Goal: Task Accomplishment & Management: Manage account settings

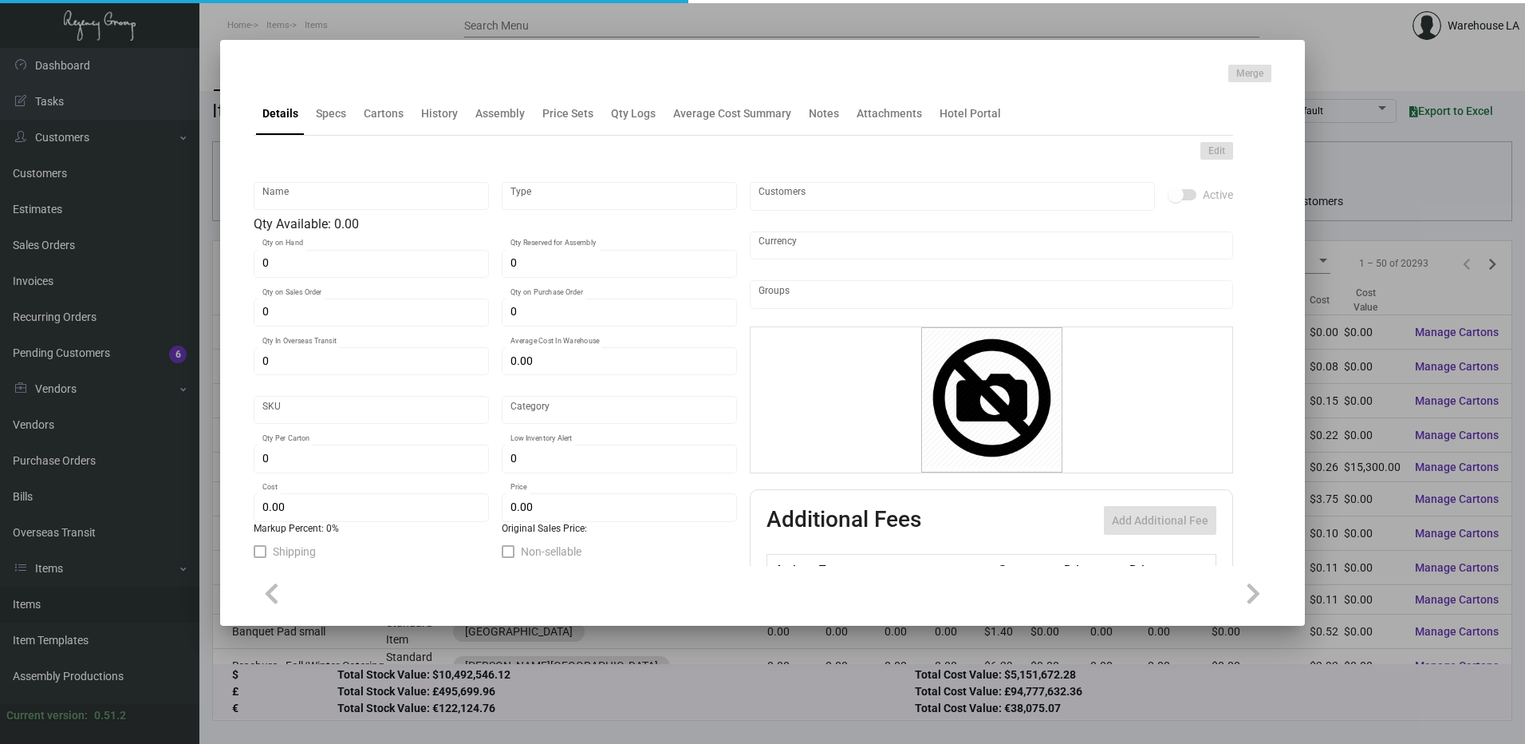
type input "Stickers"
type input "Inventory"
type input "$ 0.00"
type input "1547"
type input "Standard"
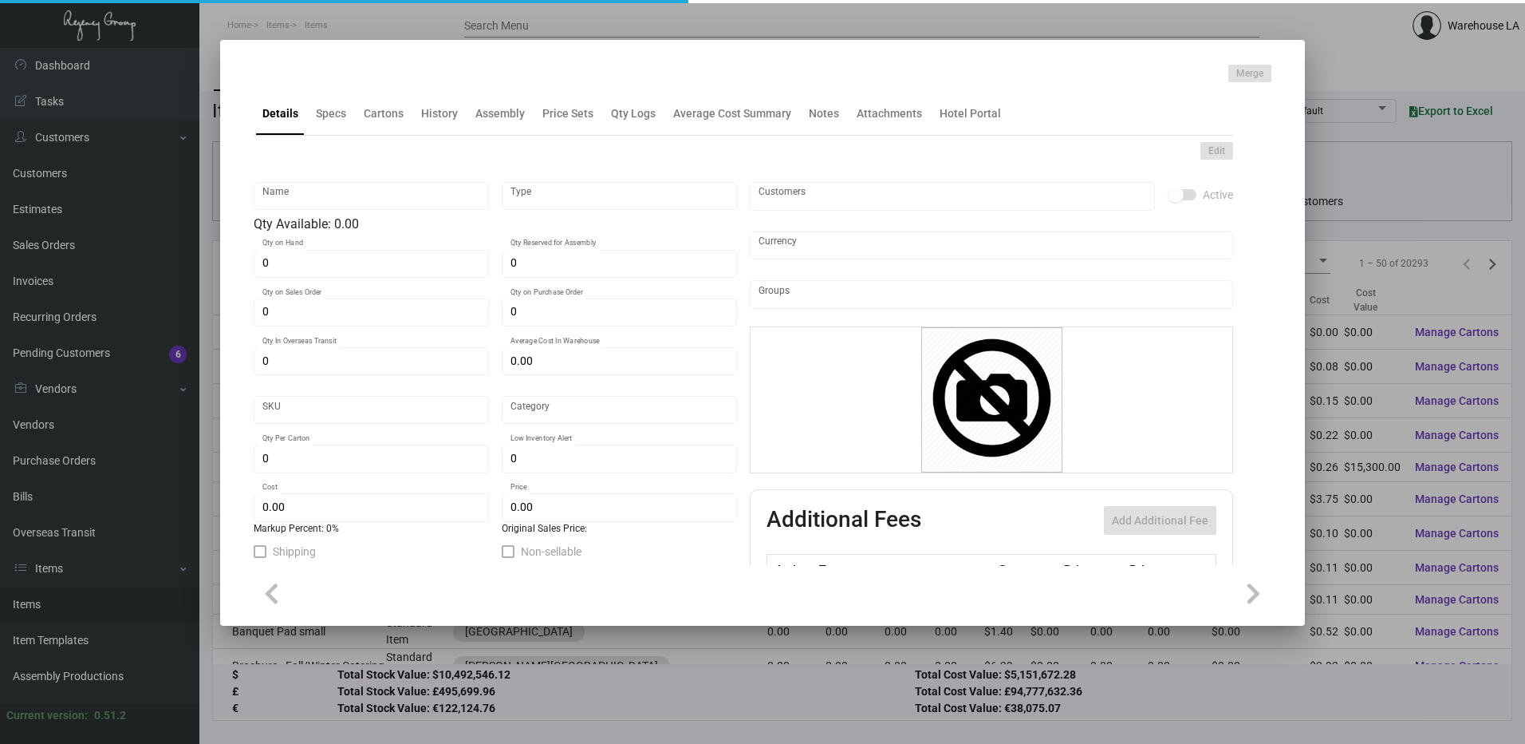
type input "1"
type input "1,000"
type input "$ 0.02248"
type input "$ 0.0698"
type textarea "Stickers 3” round, white stickers w/ 1 color print"
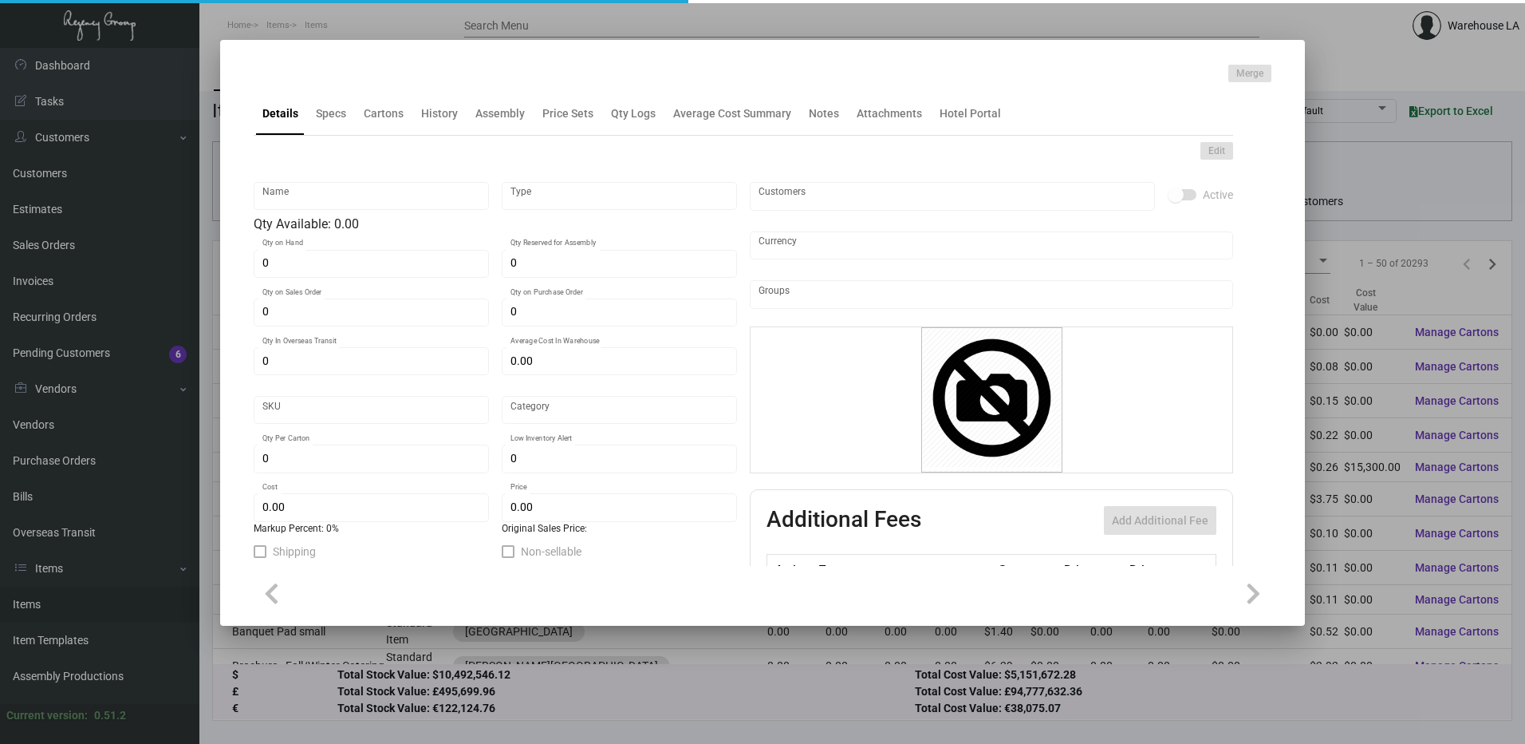
type textarea "Stickers 3” round, white stickers w/ 1 color print"
checkbox input "true"
type input "United States Dollar $"
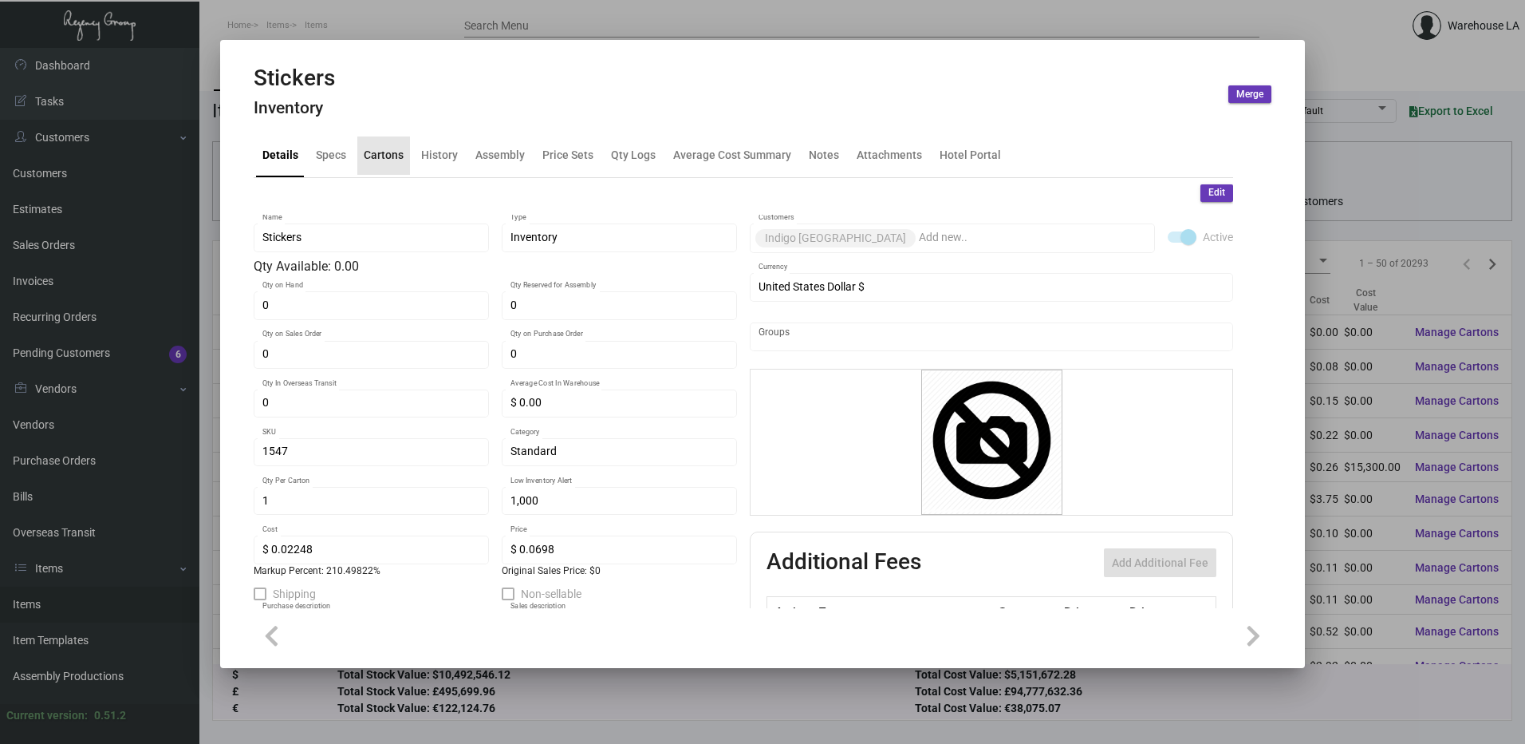
click at [392, 161] on div "Cartons" at bounding box center [384, 155] width 40 height 17
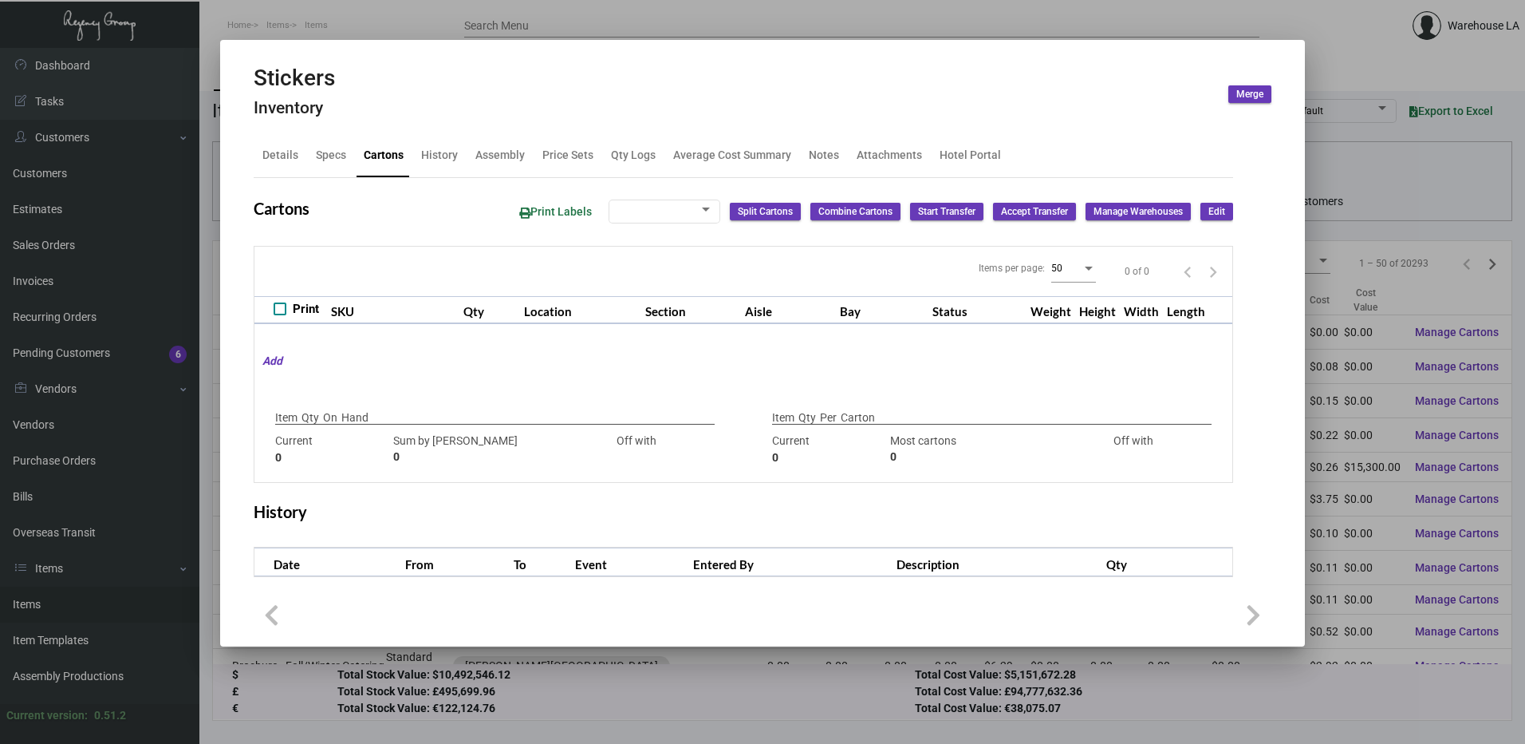
checkbox input "true"
type input "0"
type input "1"
type input "6000"
type input "-5999"
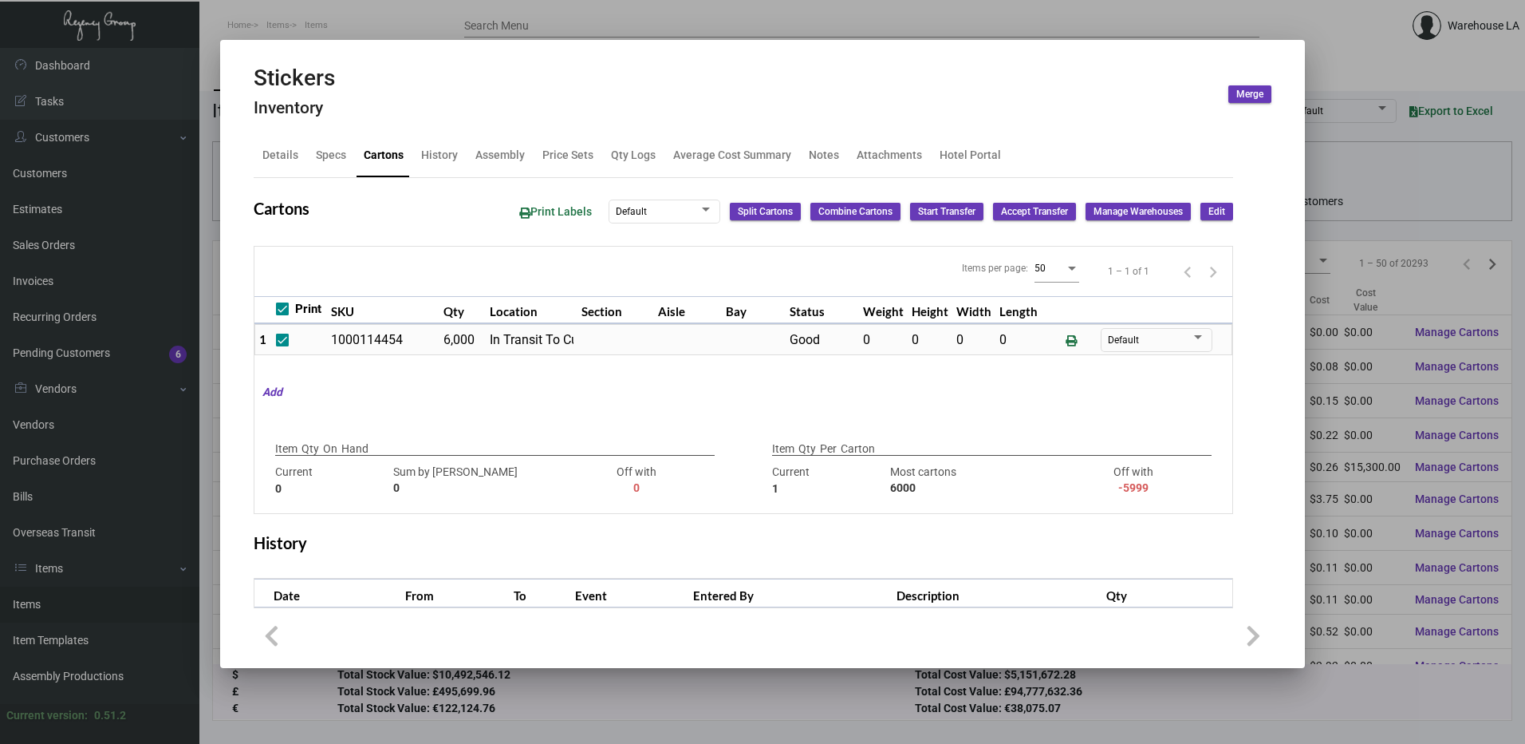
click at [1214, 199] on div "Print Labels Default Split Cartons Combine Cartons Start Transfer Accept Transf…" at bounding box center [870, 212] width 727 height 30
click at [300, 152] on div "Details" at bounding box center [280, 155] width 49 height 38
